Goal: Register for event/course

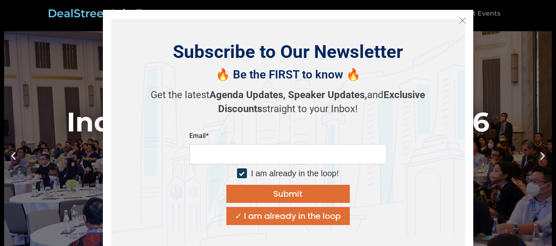
click at [458, 18] on button "Close" at bounding box center [462, 20] width 13 height 13
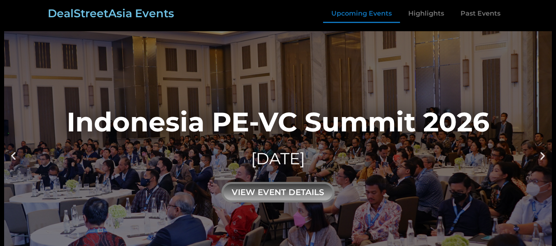
click at [367, 12] on link "Upcoming Events" at bounding box center [361, 13] width 77 height 19
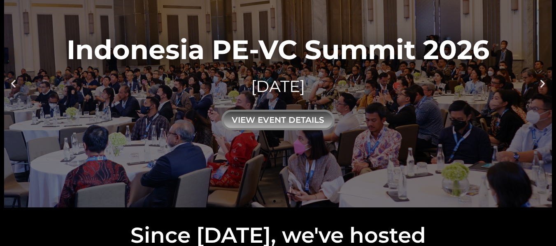
scroll to position [39, 0]
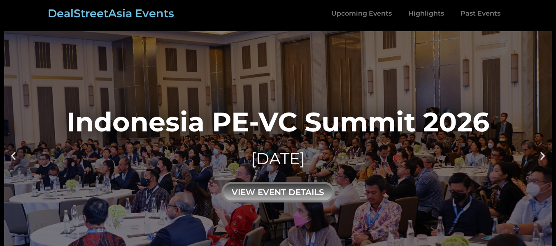
click at [310, 120] on div "Indonesia PE-VC Summit 2026" at bounding box center [278, 122] width 423 height 27
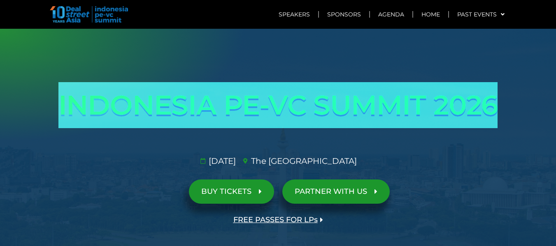
drag, startPoint x: 503, startPoint y: 115, endPoint x: 59, endPoint y: 114, distance: 443.9
click at [59, 114] on h1 "INDONESIA PE-VC SUMMIT 2026" at bounding box center [278, 105] width 461 height 46
copy h1 "INDONESIA PE-VC SUMMIT 2026"
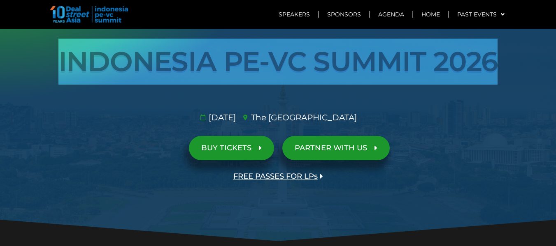
scroll to position [82, 0]
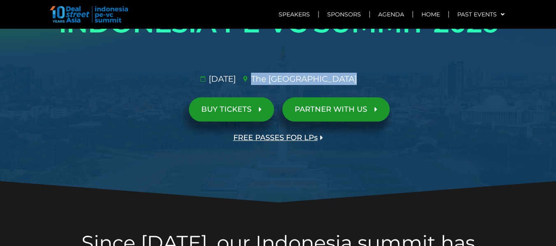
drag, startPoint x: 367, startPoint y: 81, endPoint x: 270, endPoint y: 79, distance: 97.5
click at [270, 79] on ul "29 Jan 2026​ The St. Regis Jakarta​" at bounding box center [277, 79] width 467 height 12
copy li "The St. Regis Jakarta​"
